Goal: Navigation & Orientation: Find specific page/section

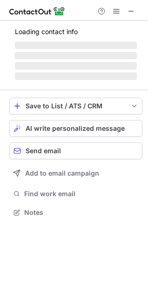
scroll to position [211, 148]
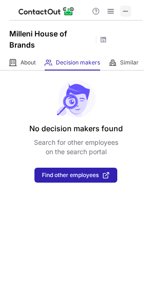
click at [127, 12] on span at bounding box center [125, 10] width 7 height 7
